Goal: Task Accomplishment & Management: Use online tool/utility

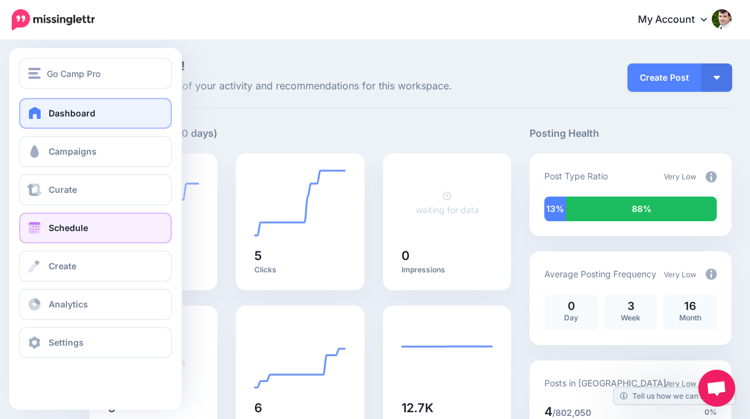
click at [33, 233] on span at bounding box center [34, 228] width 16 height 12
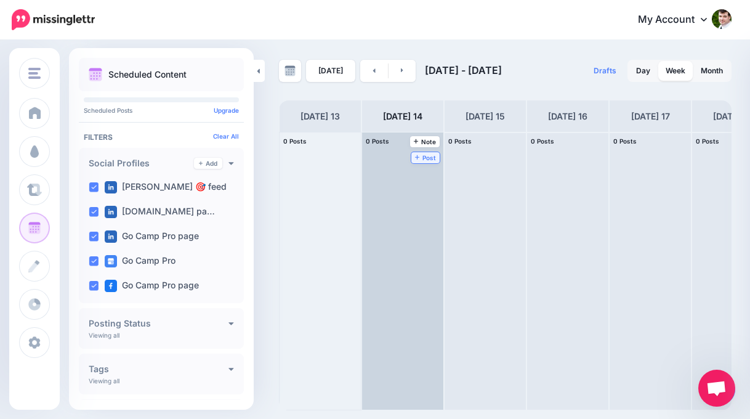
click at [431, 160] on span "Post" at bounding box center [426, 158] width 22 height 6
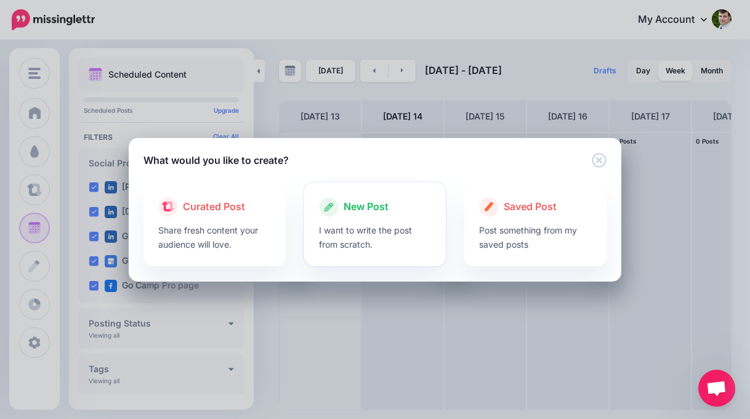
click at [362, 230] on p "I want to write the post from scratch." at bounding box center [375, 237] width 113 height 28
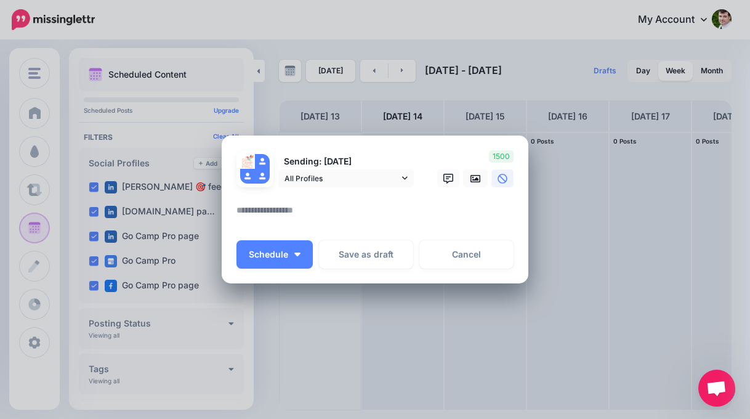
click at [290, 208] on textarea at bounding box center [378, 215] width 283 height 24
paste textarea "**********"
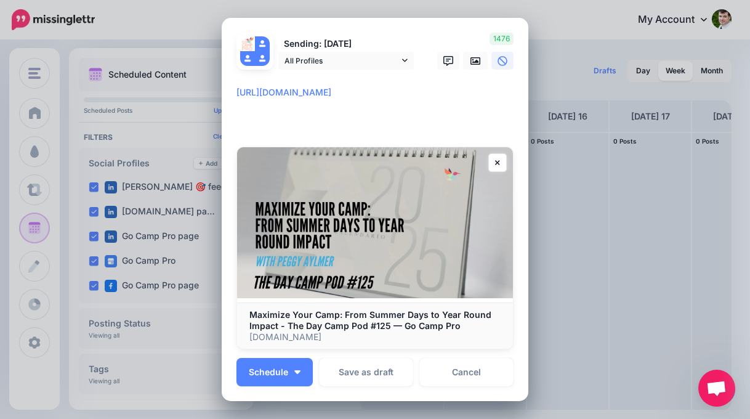
paste textarea "**********"
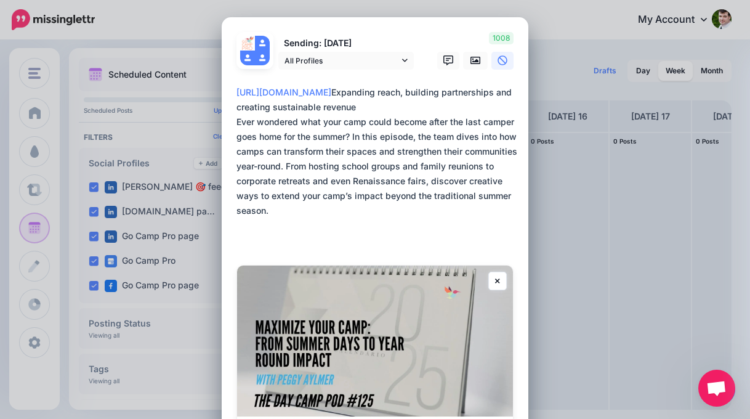
click at [306, 136] on textarea "**********" at bounding box center [378, 166] width 283 height 163
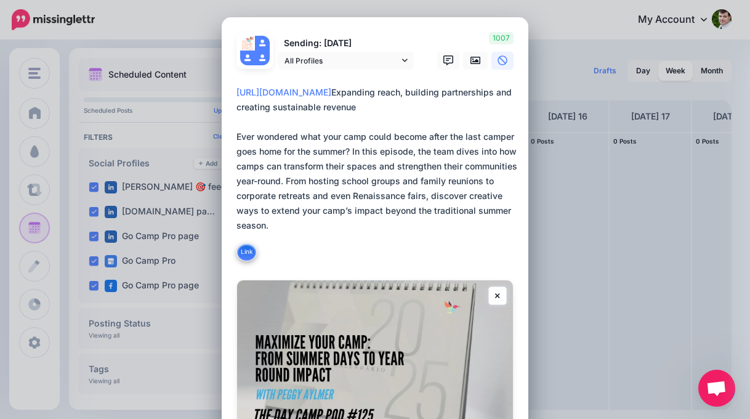
drag, startPoint x: 287, startPoint y: 249, endPoint x: 224, endPoint y: 118, distance: 146.3
click at [224, 118] on div "Loading Sending: 14th Oct All Profiles" at bounding box center [375, 275] width 307 height 517
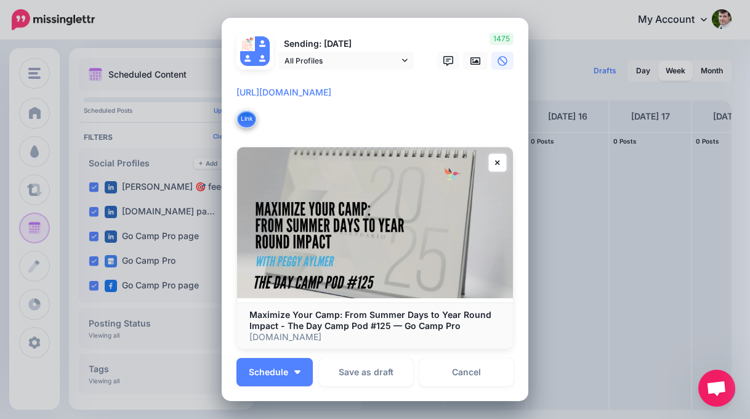
click at [234, 90] on div "Loading Sending: 14th Oct All Profiles" at bounding box center [375, 210] width 307 height 384
click at [294, 94] on textarea "**********" at bounding box center [378, 107] width 283 height 44
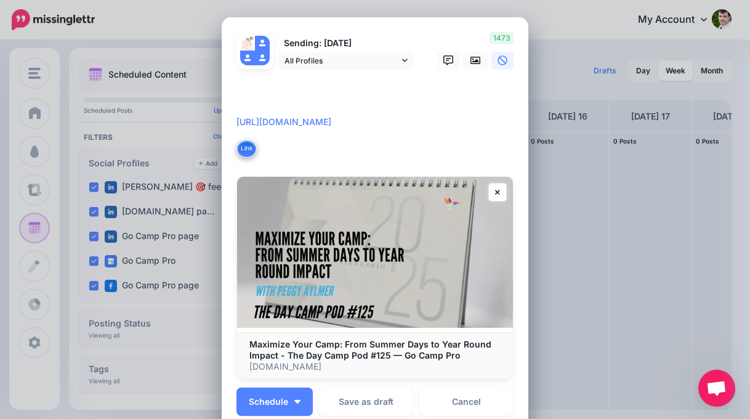
paste textarea "**********"
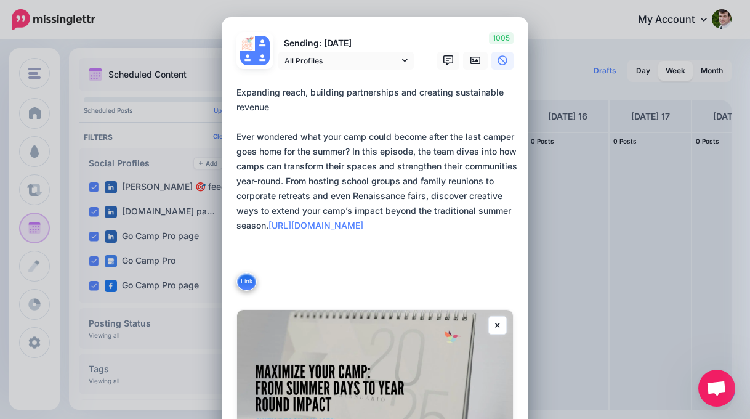
type textarea "**********"
click at [92, 214] on div "Create Post Loading Sending: 14th Oct" at bounding box center [375, 209] width 750 height 419
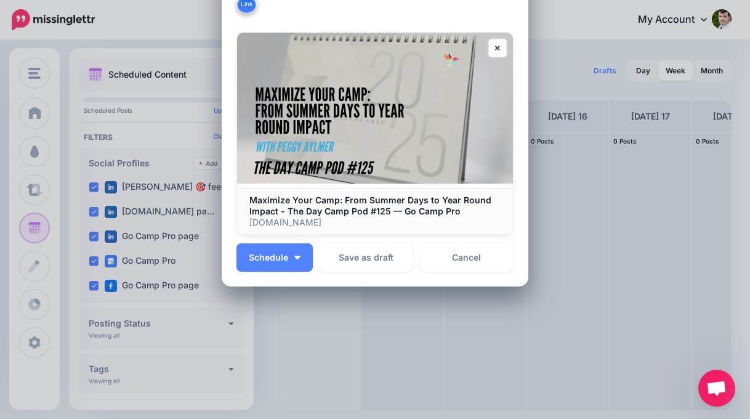
scroll to position [278, 0]
click at [299, 257] on img "button" at bounding box center [297, 257] width 6 height 4
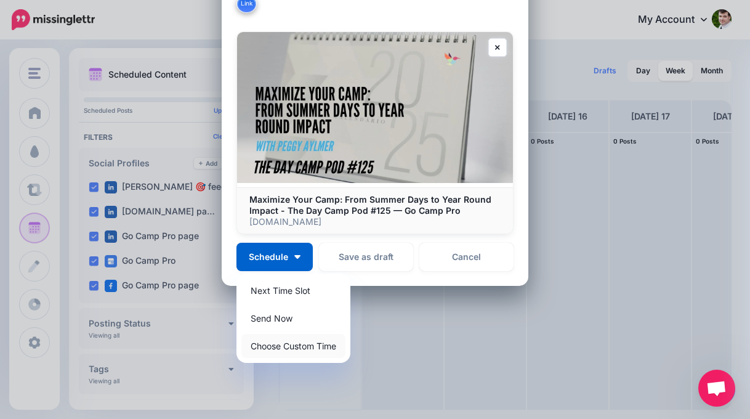
click at [307, 345] on link "Choose Custom Time" at bounding box center [293, 346] width 104 height 24
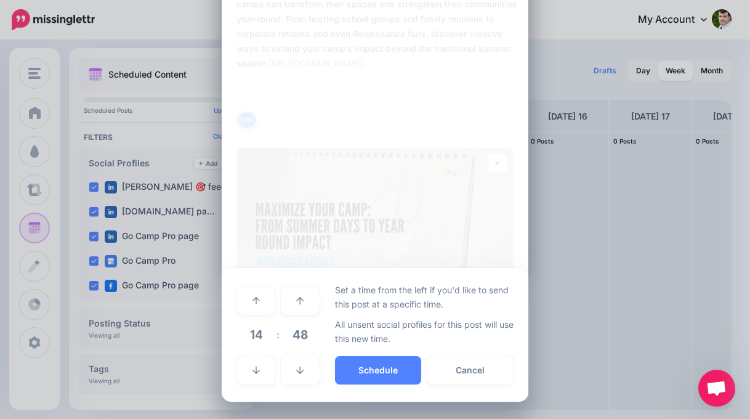
scroll to position [161, 0]
click at [259, 373] on icon at bounding box center [256, 371] width 7 height 9
click at [259, 304] on icon at bounding box center [256, 301] width 7 height 9
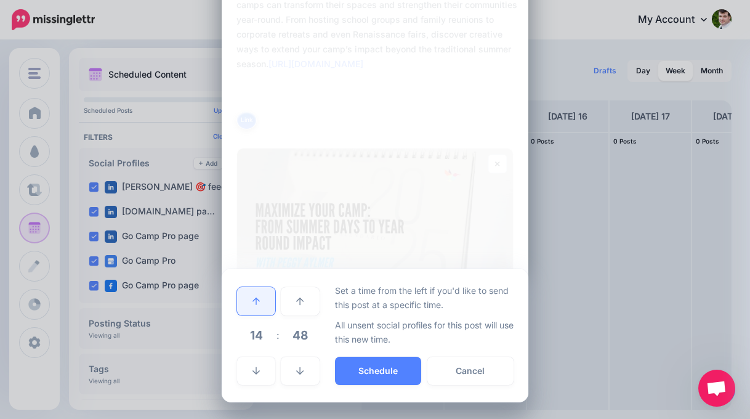
click at [261, 305] on link at bounding box center [256, 301] width 38 height 28
click at [302, 375] on link at bounding box center [300, 371] width 38 height 28
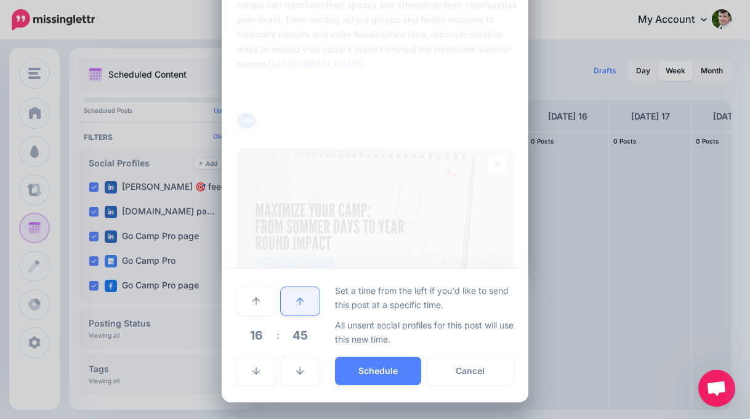
click at [297, 298] on icon at bounding box center [299, 301] width 7 height 9
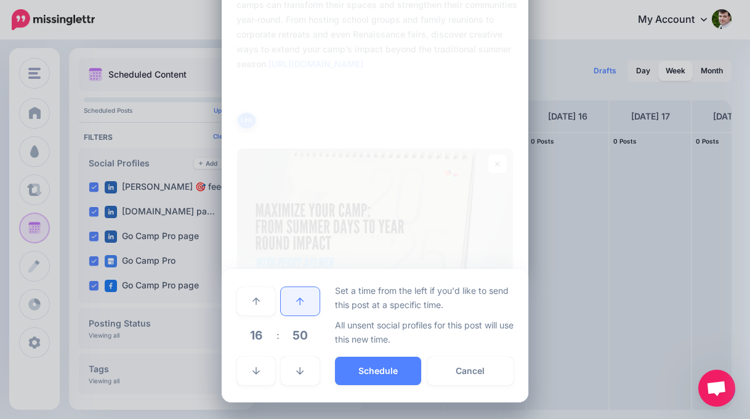
click at [297, 298] on icon at bounding box center [299, 301] width 7 height 9
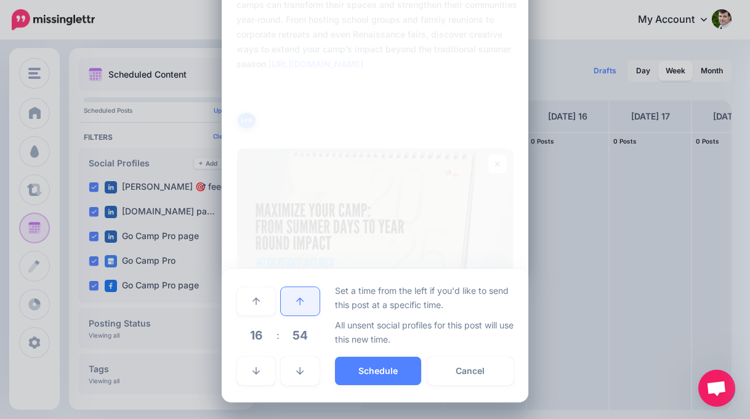
click at [297, 298] on icon at bounding box center [299, 301] width 7 height 9
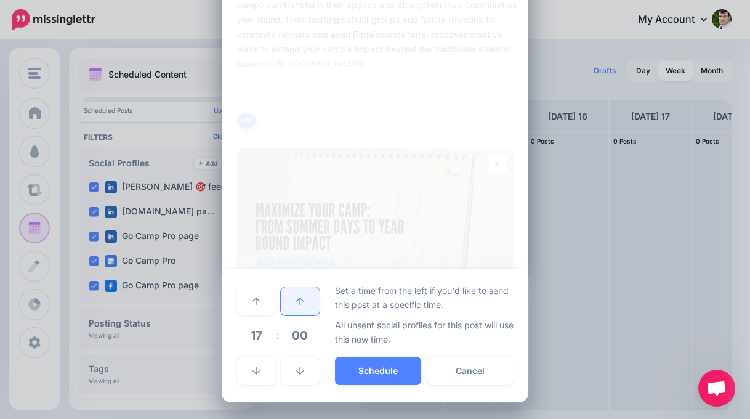
click at [297, 298] on icon at bounding box center [299, 301] width 7 height 9
click at [251, 381] on link at bounding box center [256, 371] width 38 height 28
click at [306, 299] on link at bounding box center [300, 301] width 38 height 28
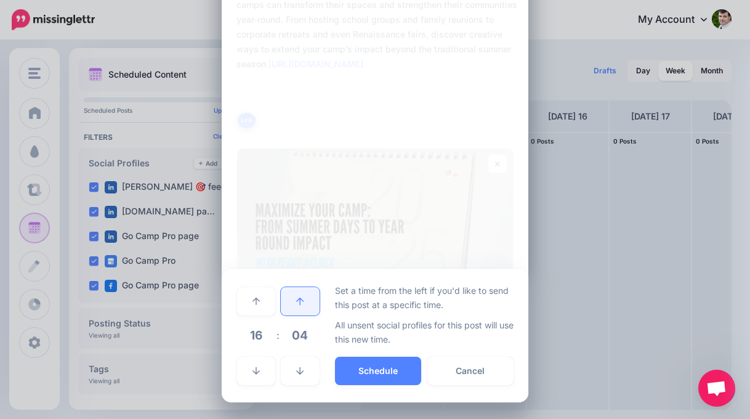
click at [306, 299] on link at bounding box center [300, 301] width 38 height 28
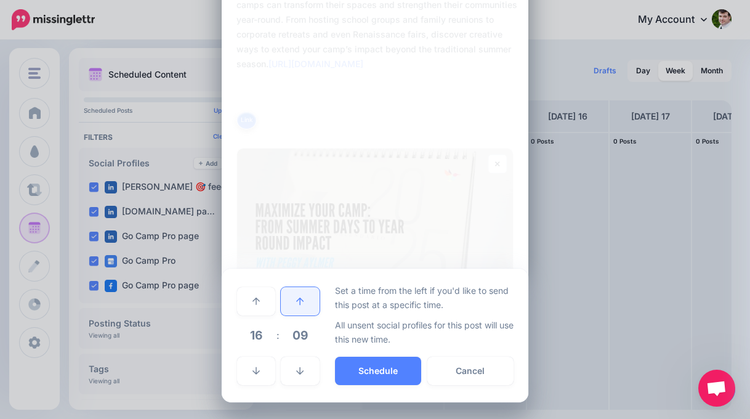
click at [306, 299] on link at bounding box center [300, 301] width 38 height 28
click at [379, 378] on button "Schedule" at bounding box center [378, 371] width 86 height 28
